Goal: Transaction & Acquisition: Purchase product/service

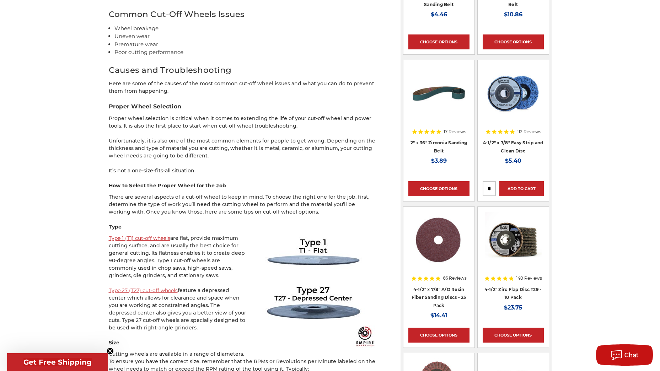
scroll to position [604, 0]
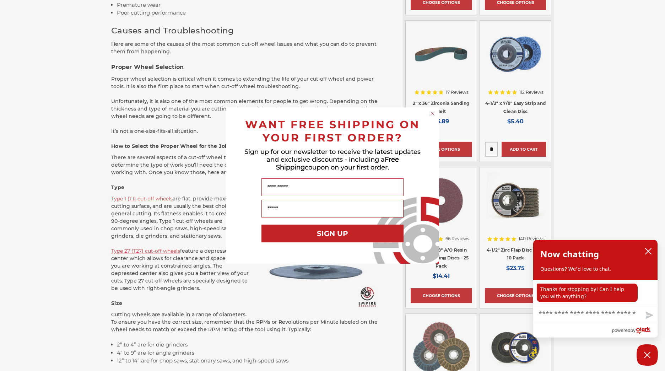
click at [75, 254] on div "Close dialog WANT FREE SHIPPING ON YOUR FIRST ORDER? Sign up for our newsletter…" at bounding box center [332, 185] width 665 height 371
click at [434, 113] on circle "Close dialog" at bounding box center [433, 114] width 7 height 7
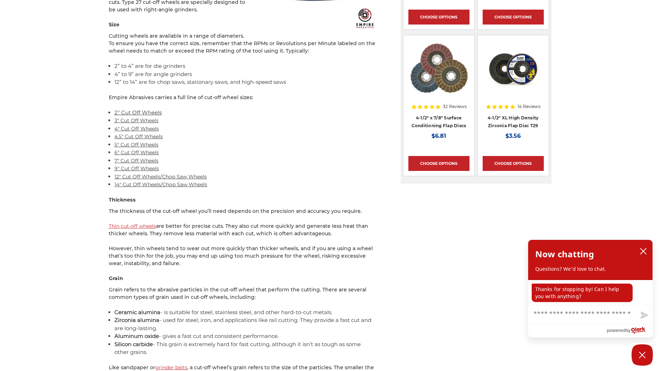
scroll to position [924, 0]
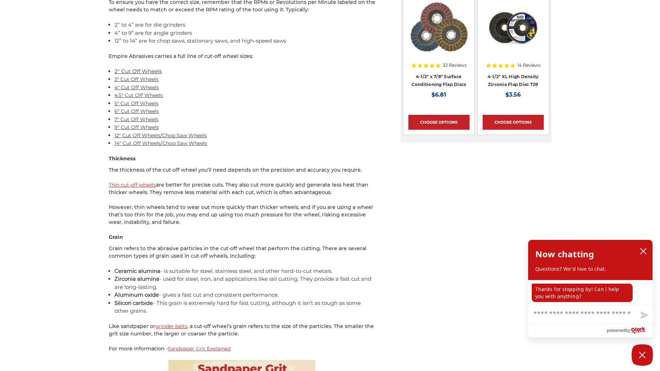
click at [159, 143] on link "14" Cut Off Wheels/Chop Saw Wheels" at bounding box center [160, 143] width 93 height 6
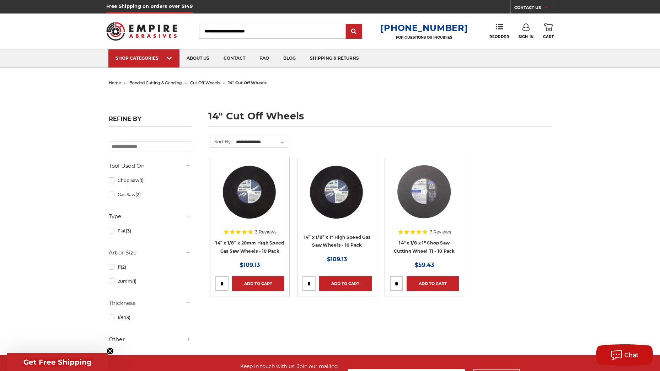
click at [428, 192] on img at bounding box center [424, 191] width 57 height 57
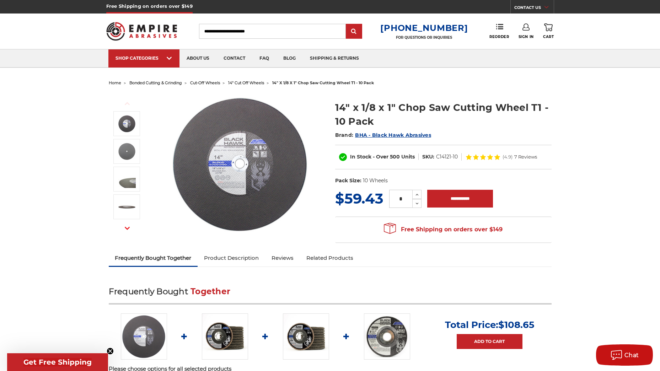
click at [241, 163] on img at bounding box center [241, 164] width 142 height 142
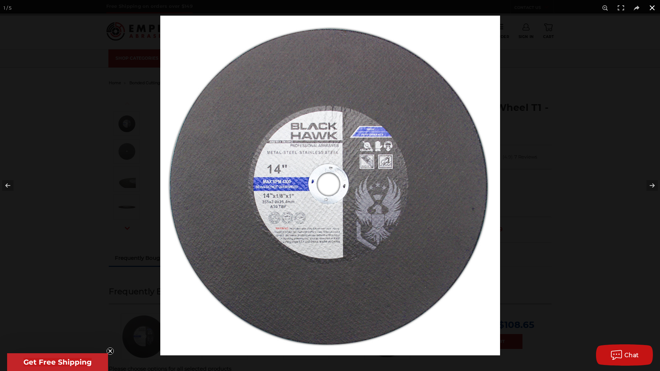
click at [654, 6] on button at bounding box center [652, 8] width 16 height 16
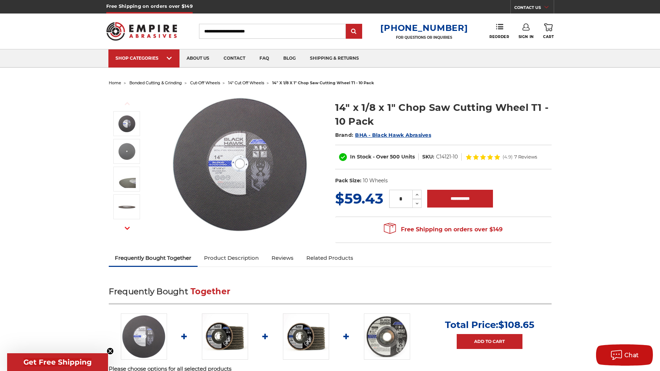
click at [249, 149] on img at bounding box center [241, 164] width 142 height 142
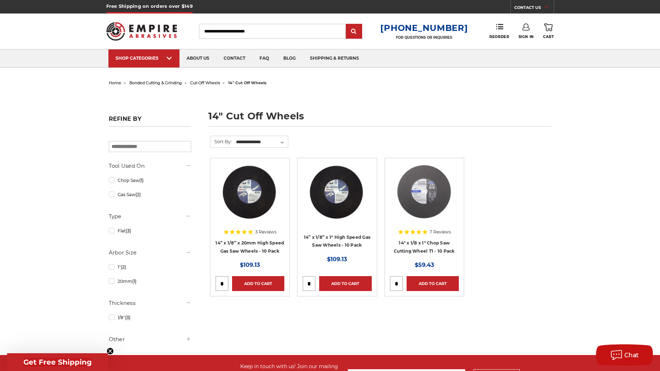
click at [252, 197] on img at bounding box center [249, 191] width 57 height 57
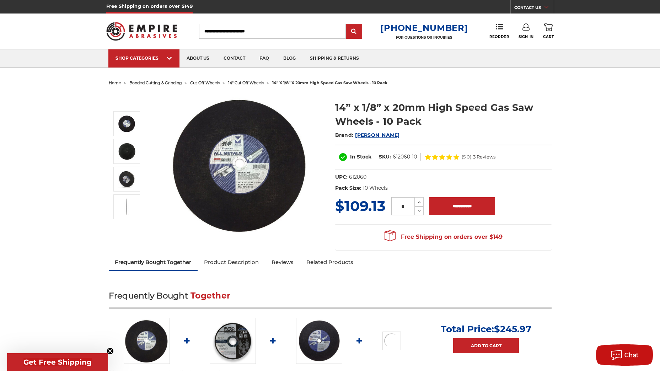
click at [238, 174] on img at bounding box center [241, 164] width 142 height 142
